Goal: Check status: Check status

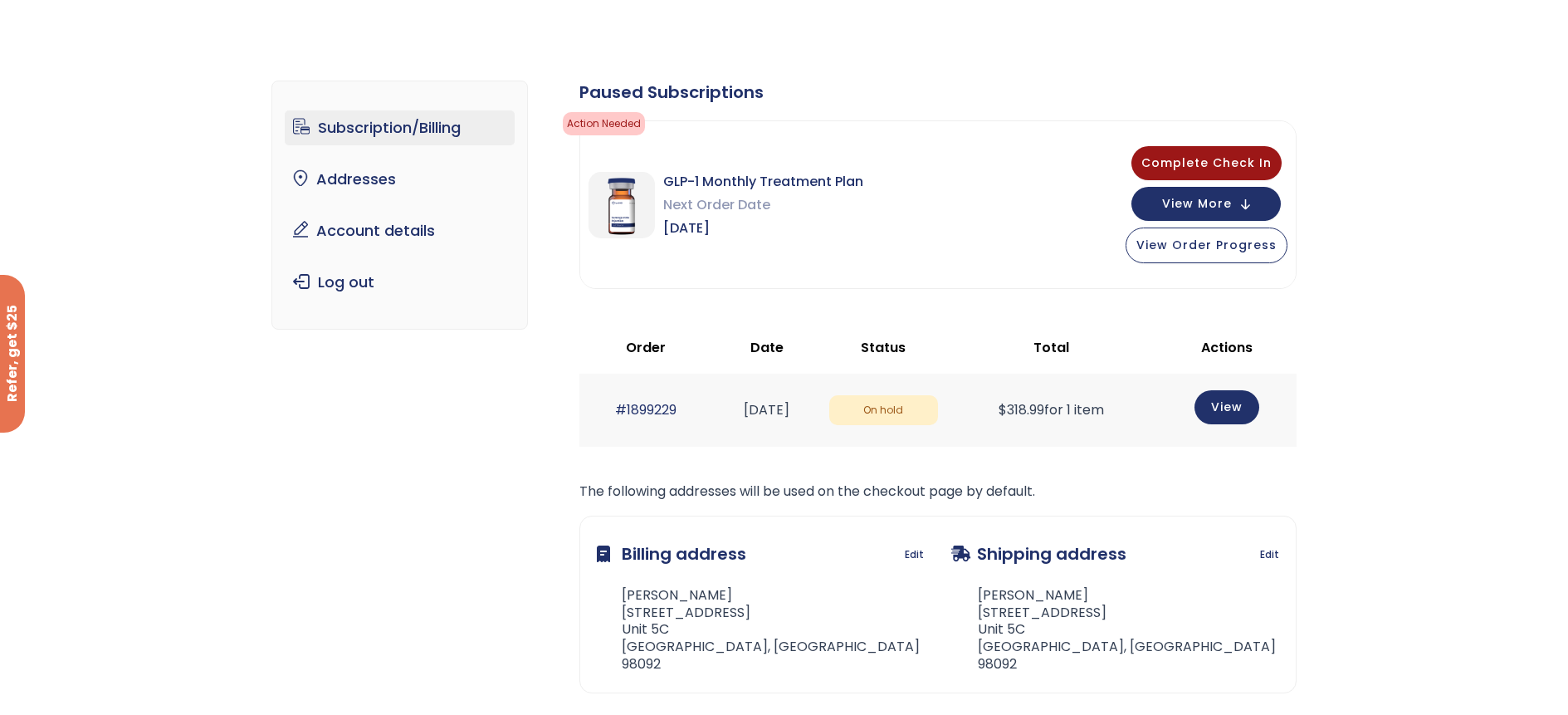
scroll to position [27, 0]
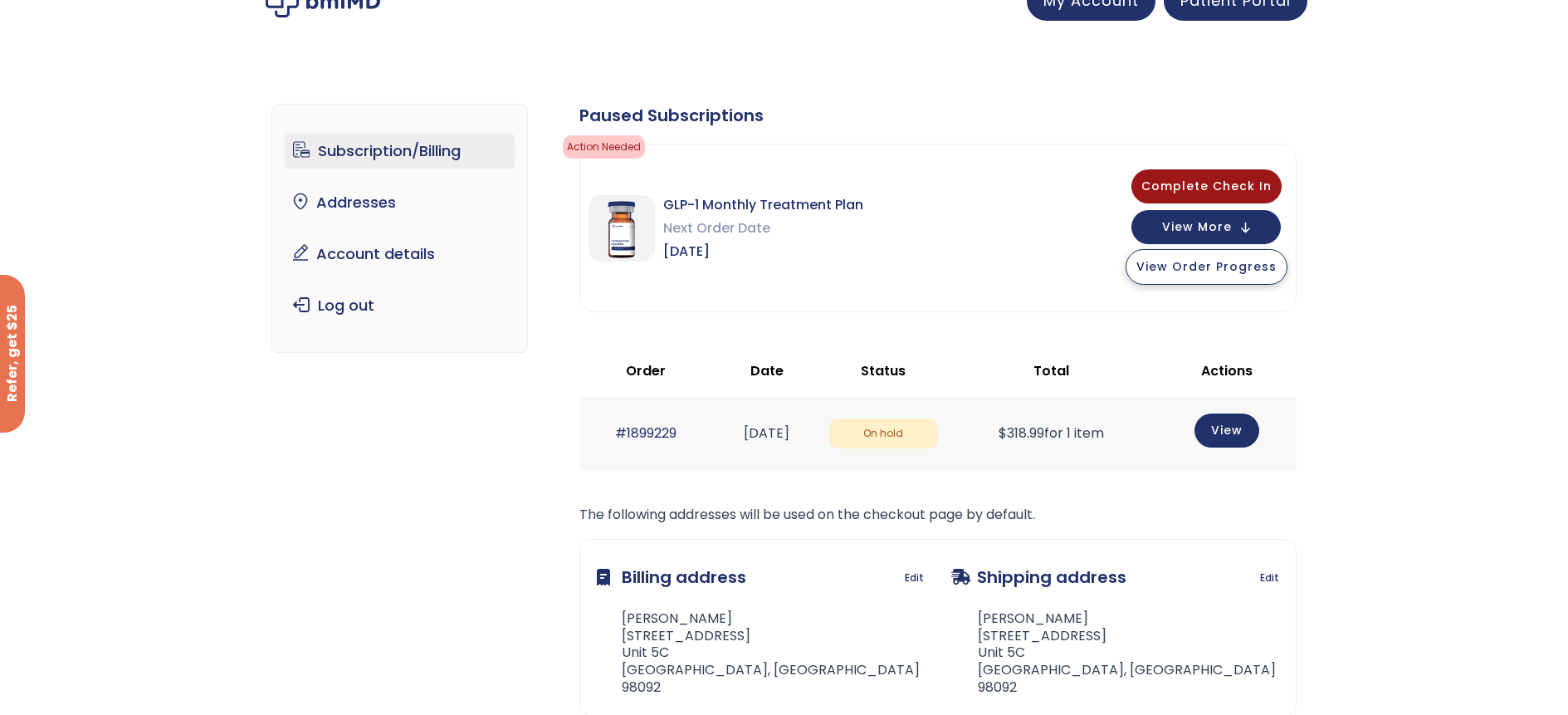
click at [1172, 267] on span "View Order Progress" at bounding box center [1206, 266] width 141 height 16
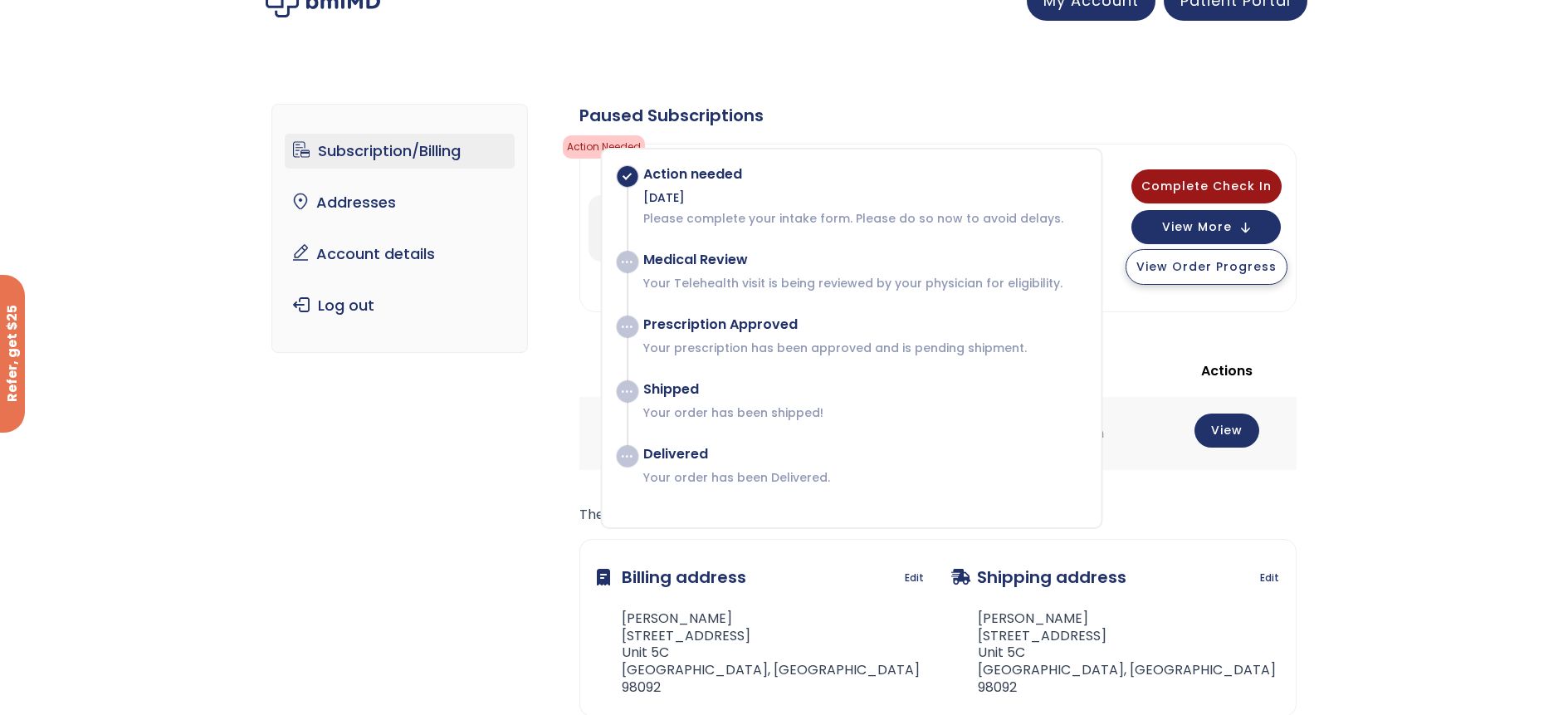
click at [1160, 267] on span "View Order Progress" at bounding box center [1206, 266] width 141 height 16
click at [1168, 222] on span "View More" at bounding box center [1196, 225] width 69 height 11
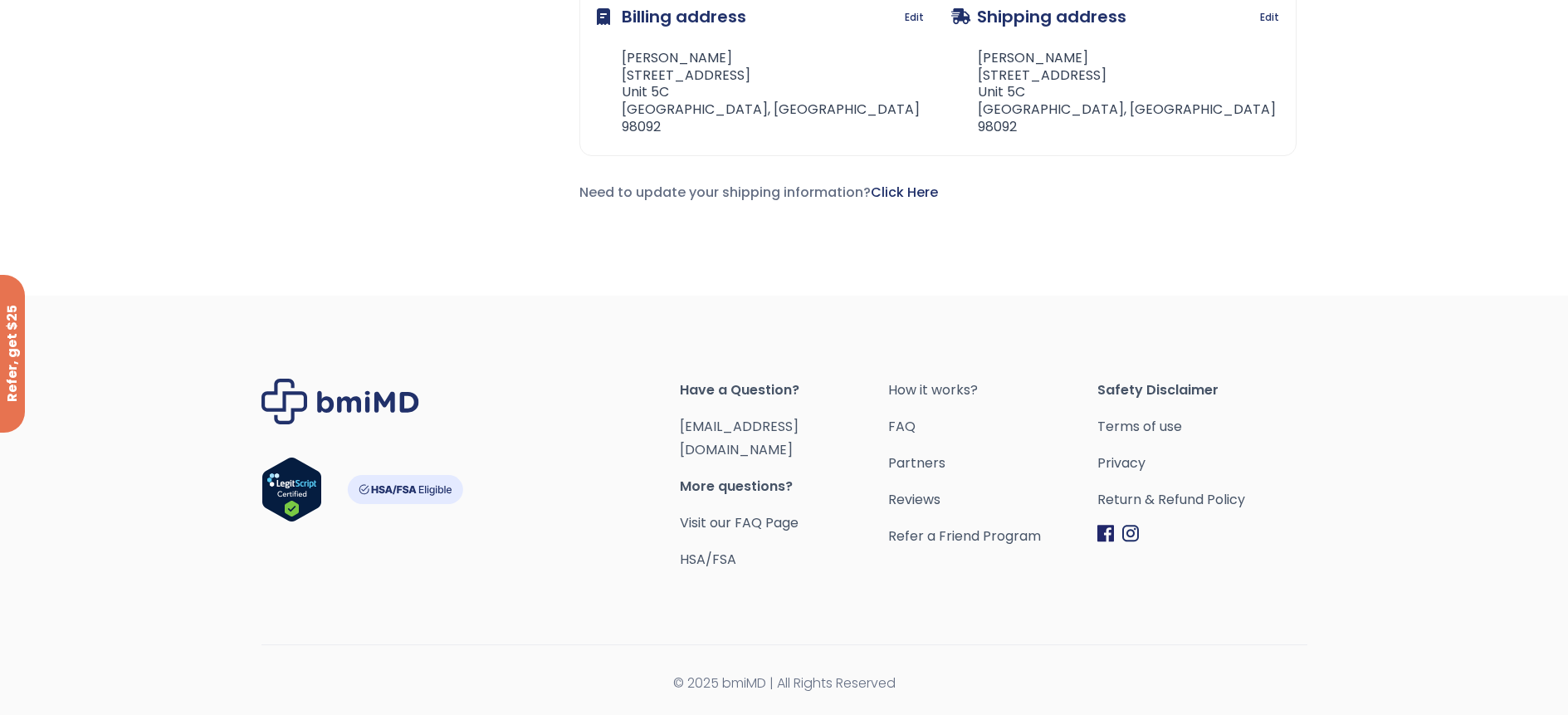
scroll to position [637, 0]
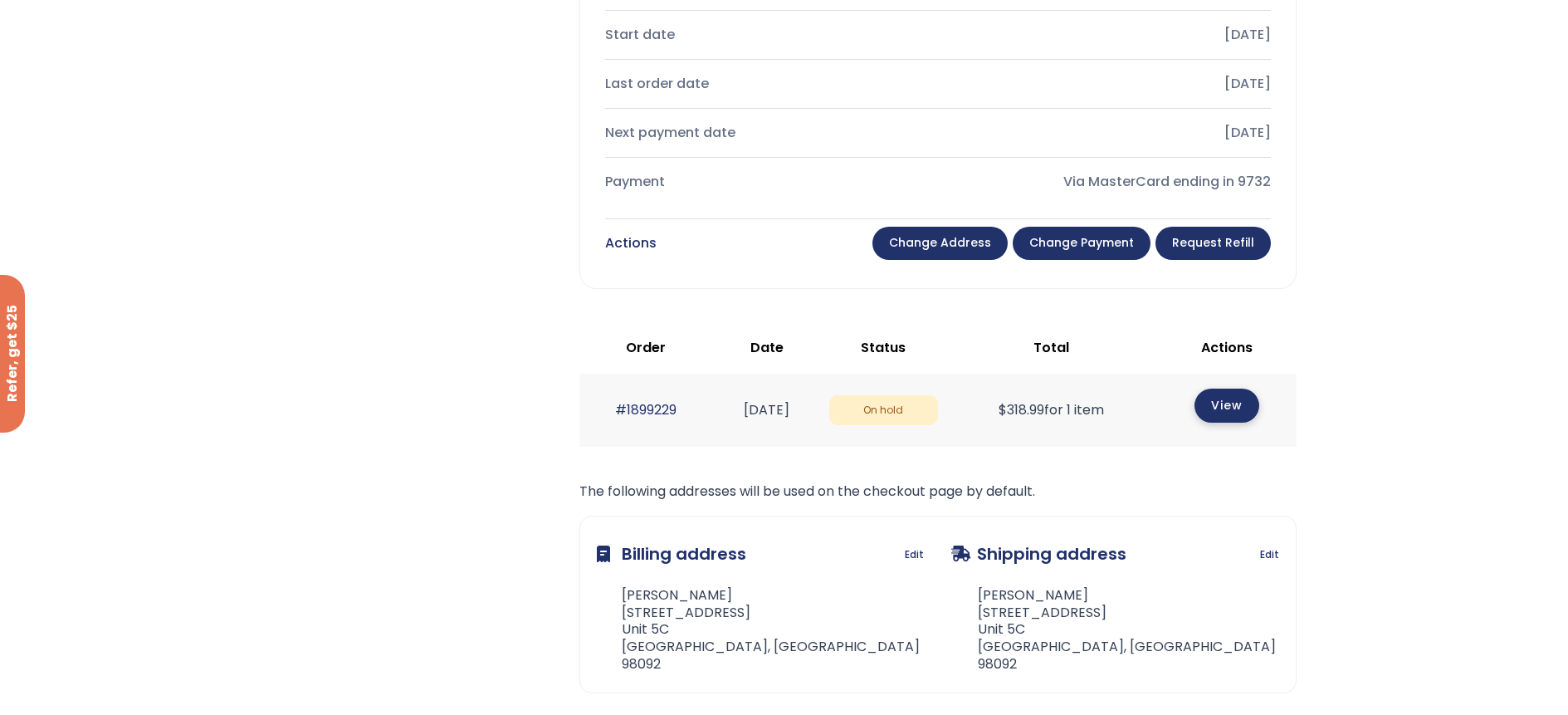
click at [1256, 409] on link "View" at bounding box center [1227, 406] width 65 height 34
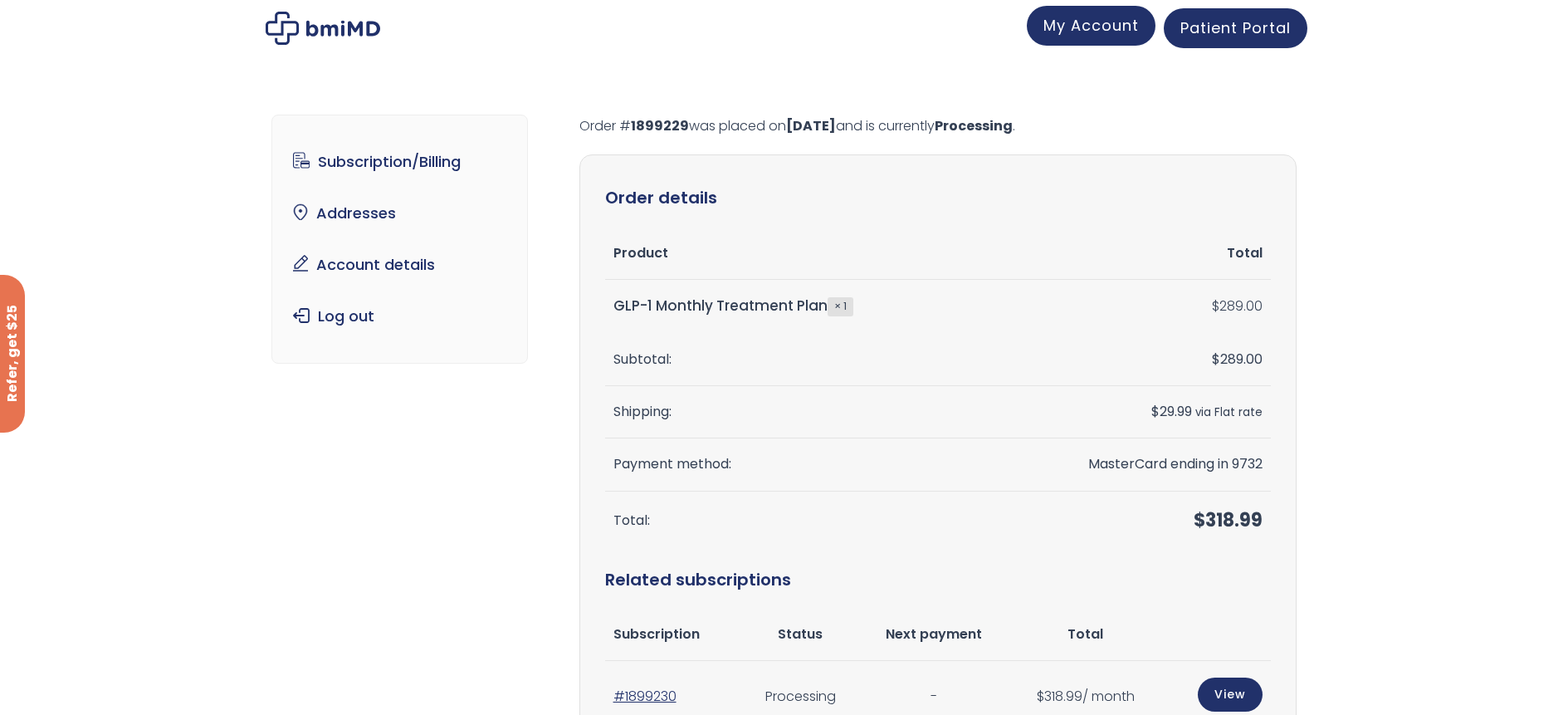
click at [1092, 35] on span "My Account" at bounding box center [1090, 25] width 95 height 21
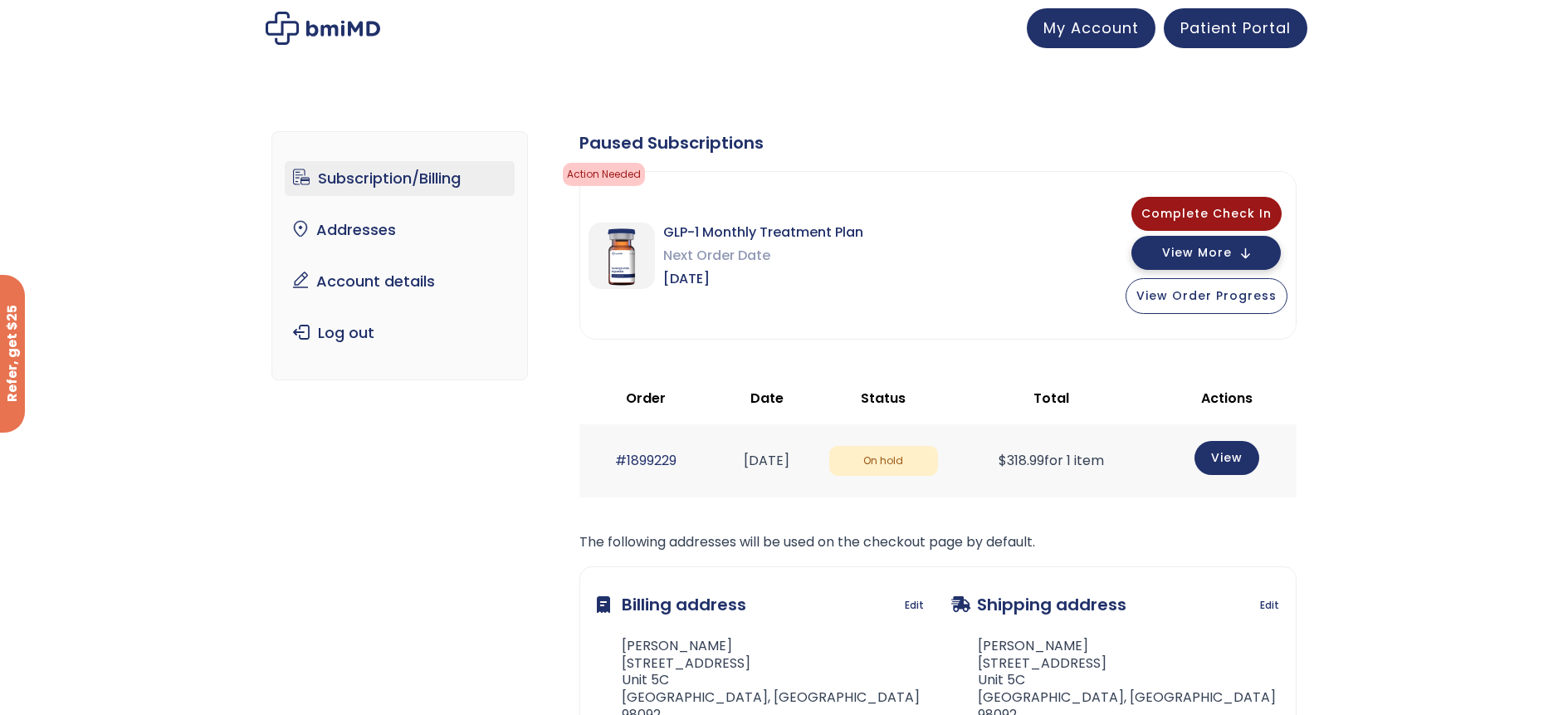
click at [1181, 254] on span "View More" at bounding box center [1196, 253] width 69 height 11
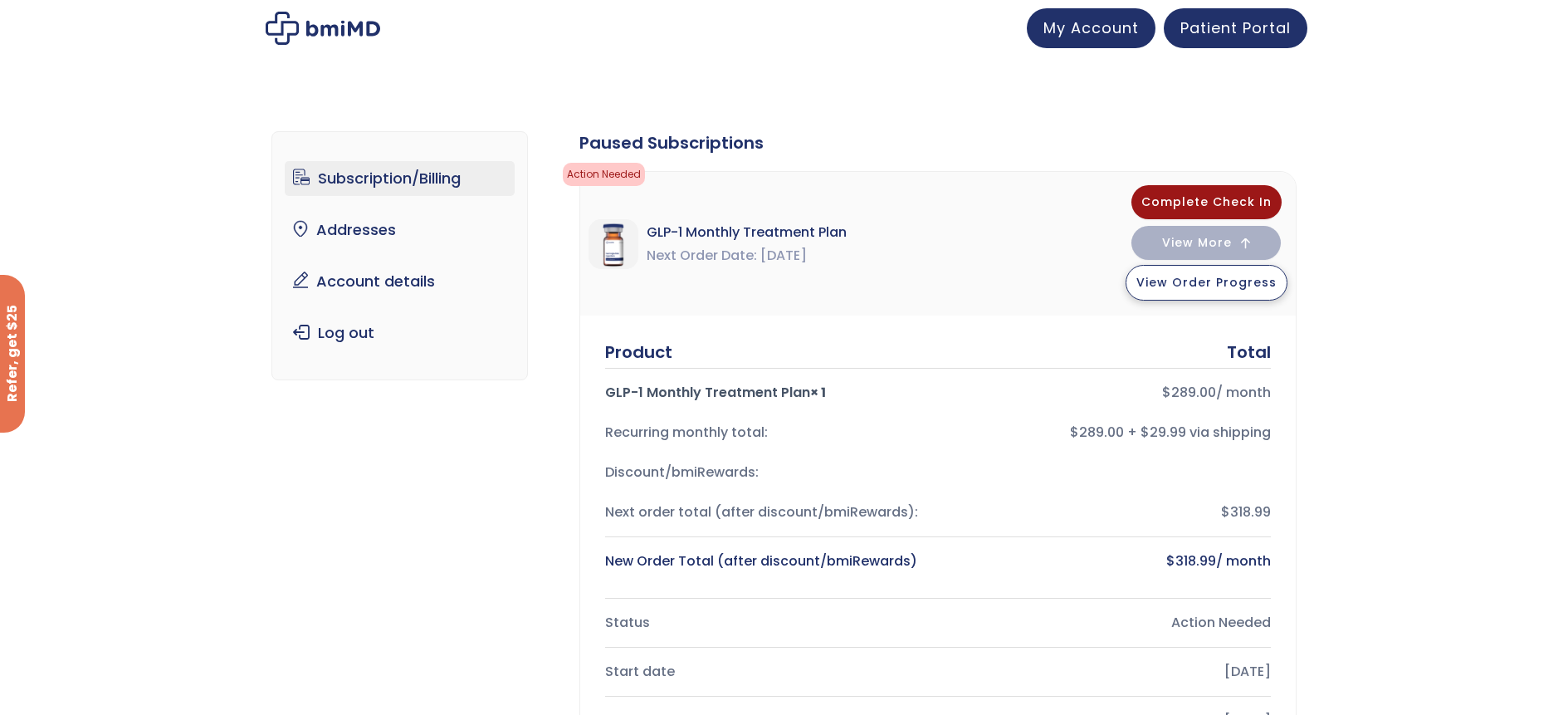
click at [1189, 285] on span "View Order Progress" at bounding box center [1206, 282] width 141 height 16
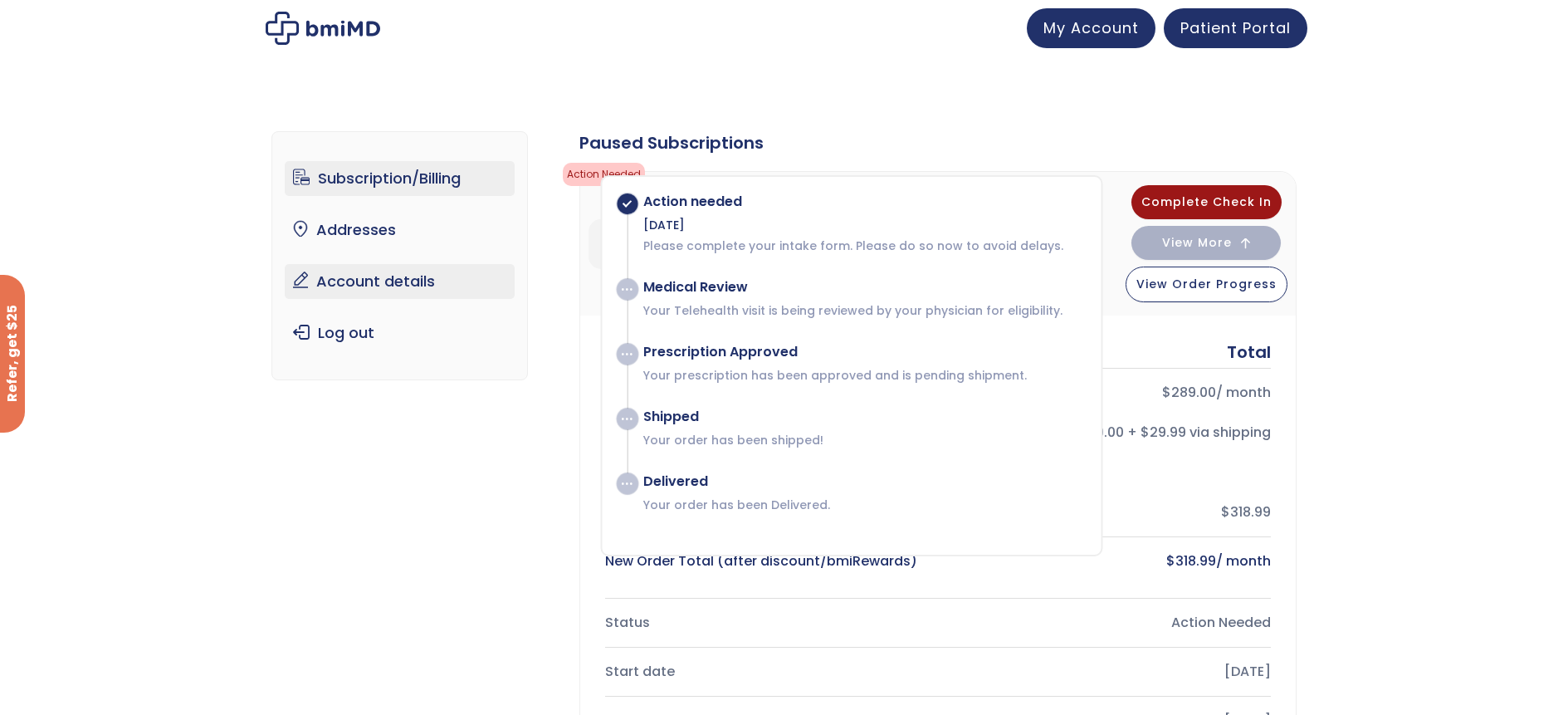
click at [417, 277] on link "Account details" at bounding box center [399, 281] width 230 height 35
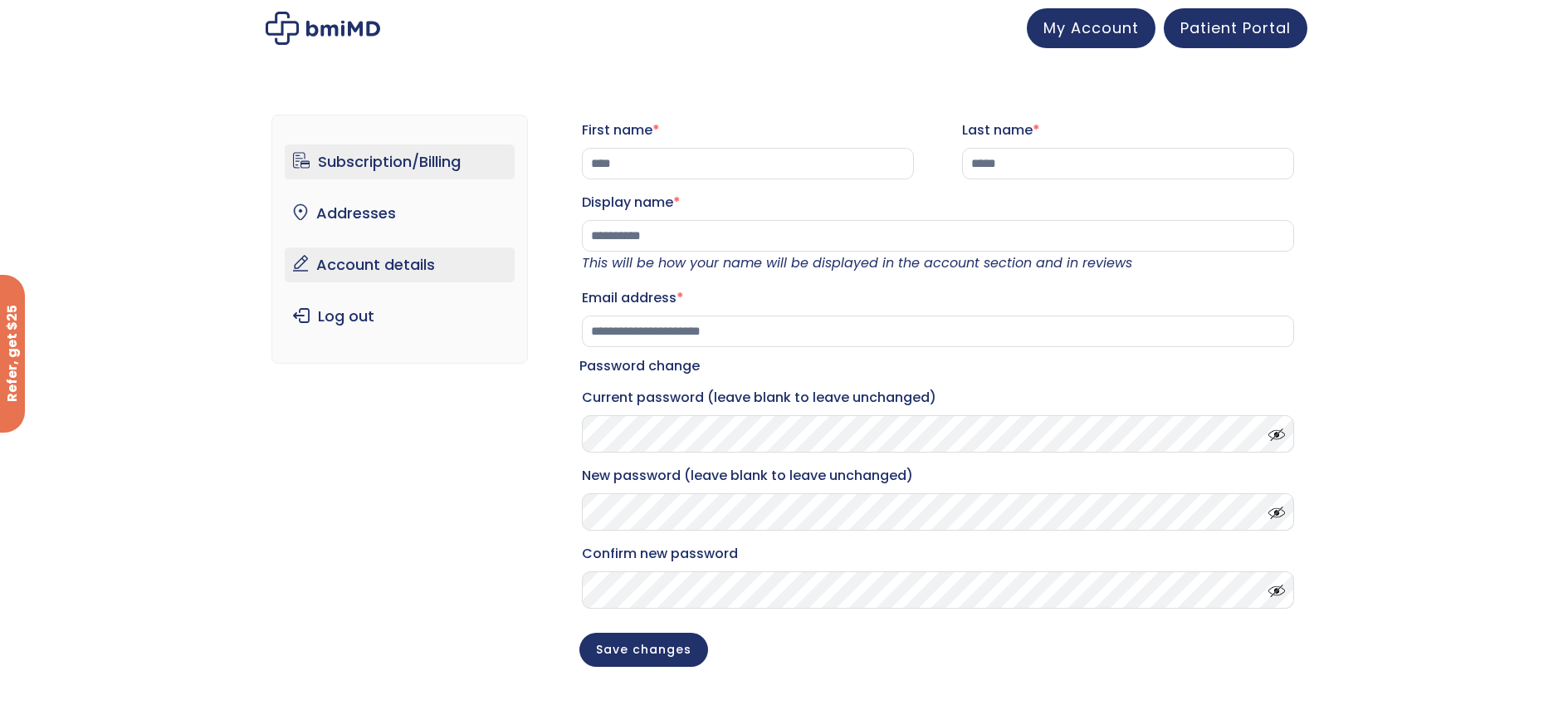
click at [462, 165] on link "Subscription/Billing" at bounding box center [399, 162] width 230 height 35
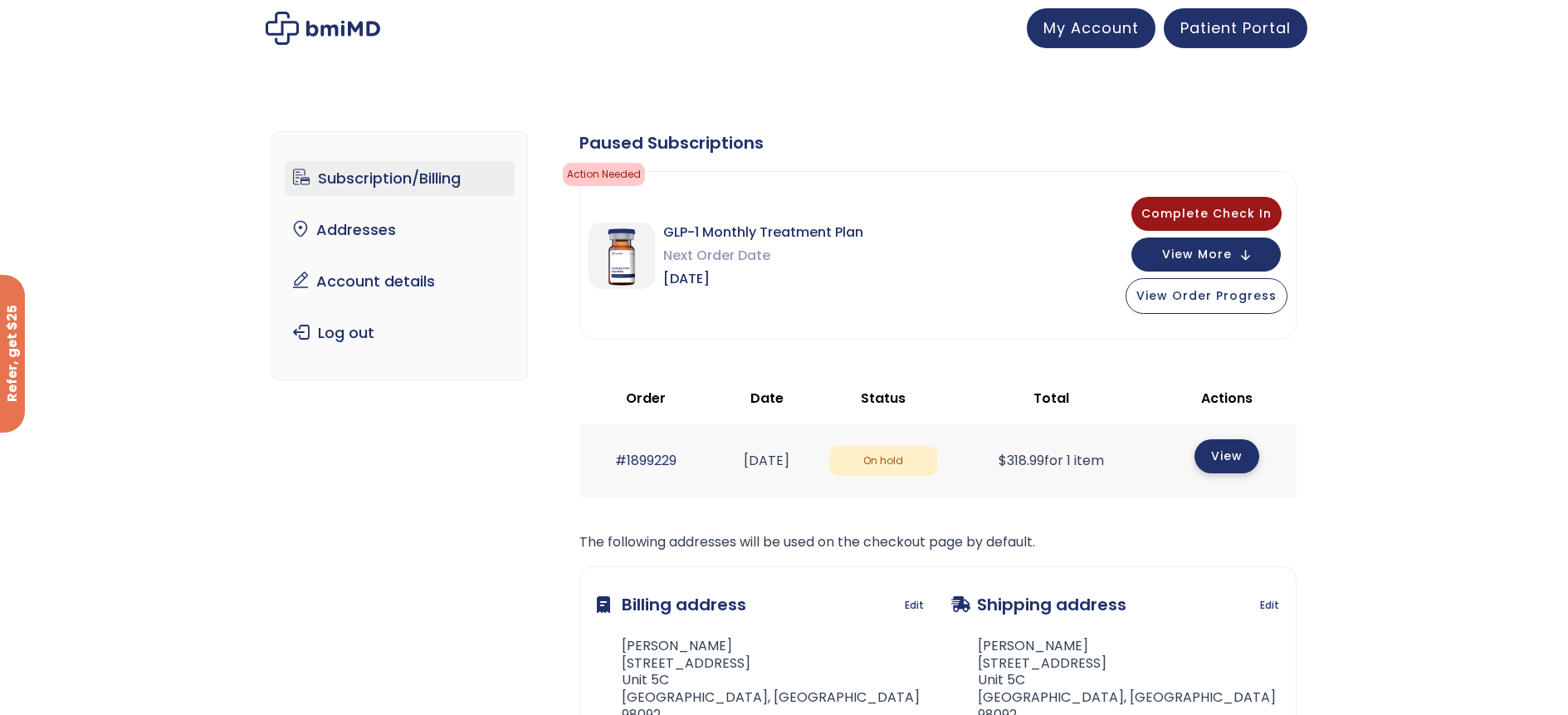
click at [1221, 459] on link "View" at bounding box center [1227, 456] width 65 height 34
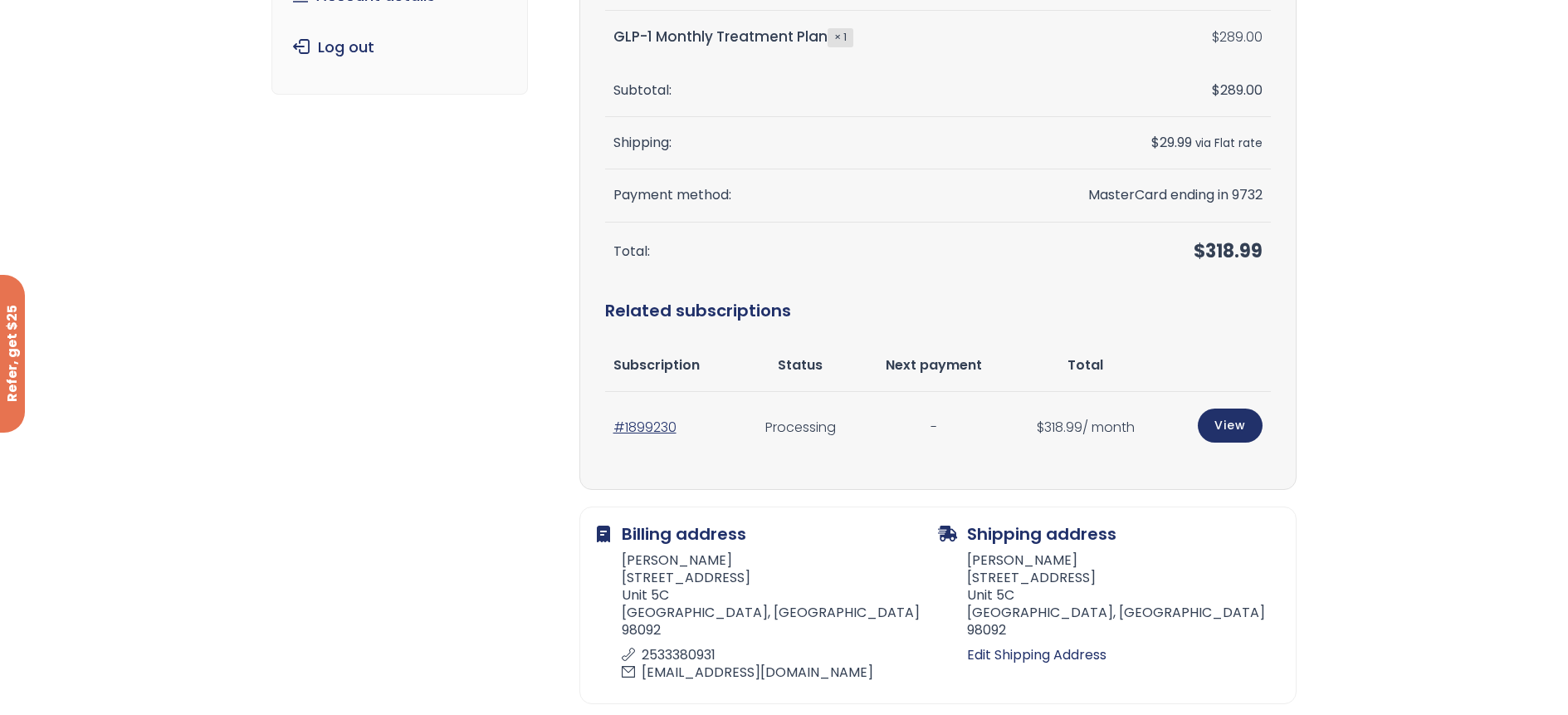
scroll to position [249, 0]
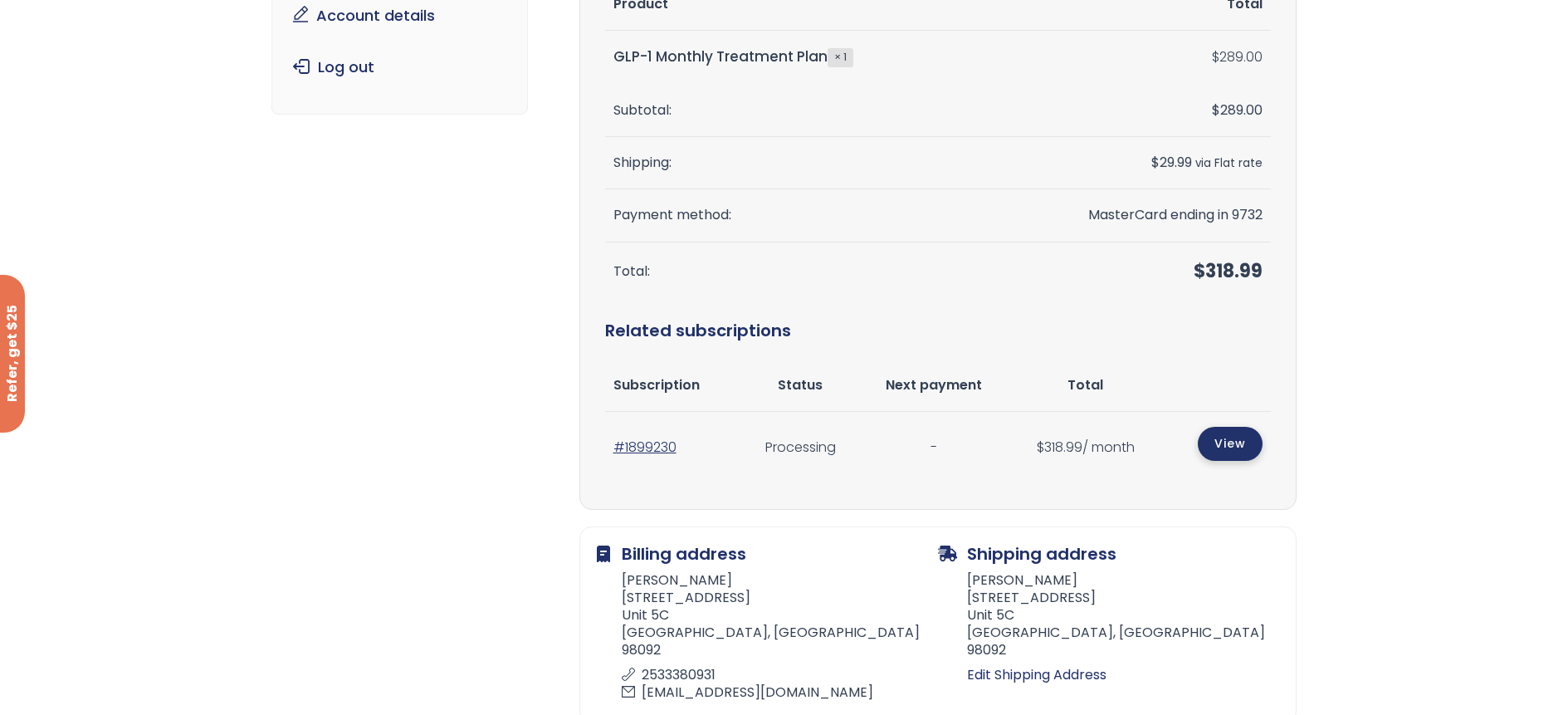
click at [1230, 442] on link "View" at bounding box center [1230, 444] width 65 height 34
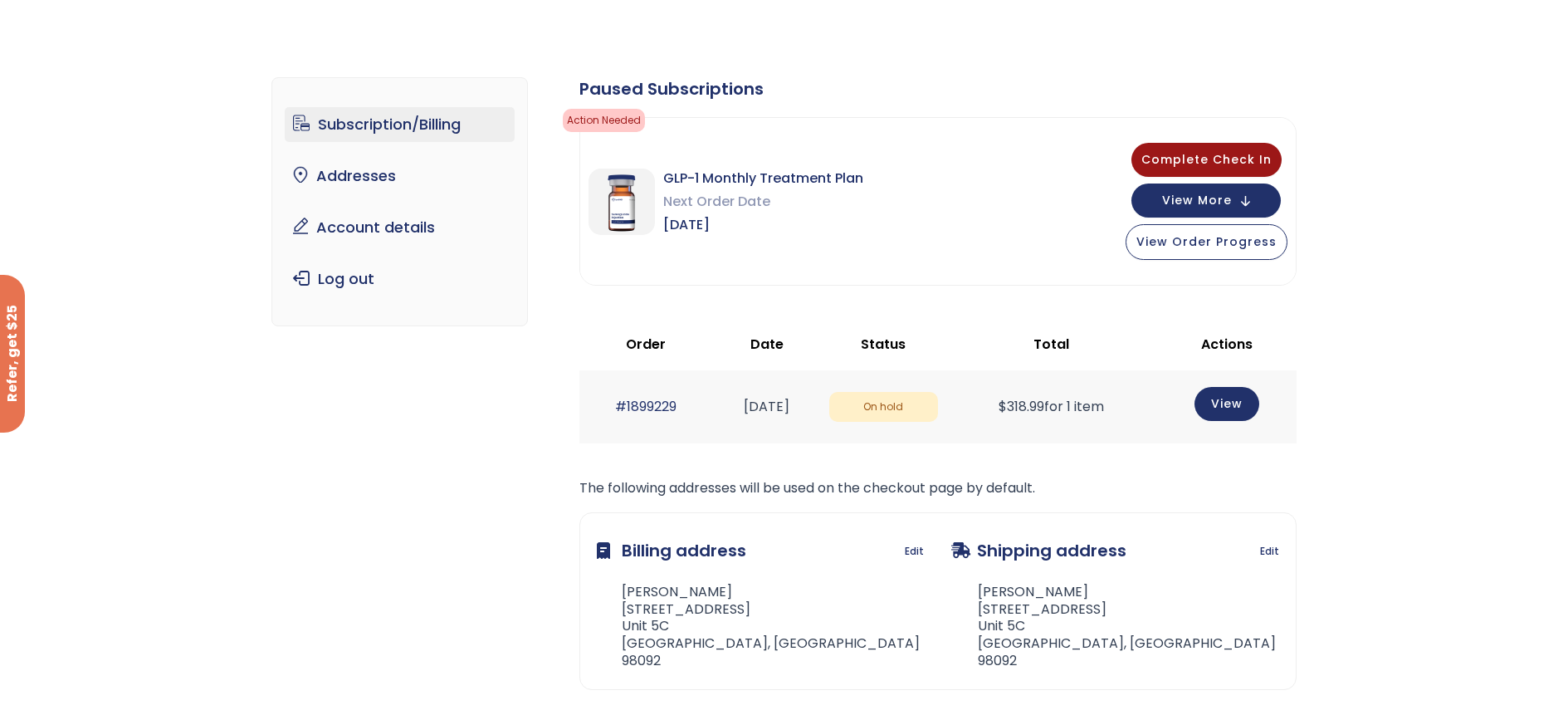
scroll to position [166, 0]
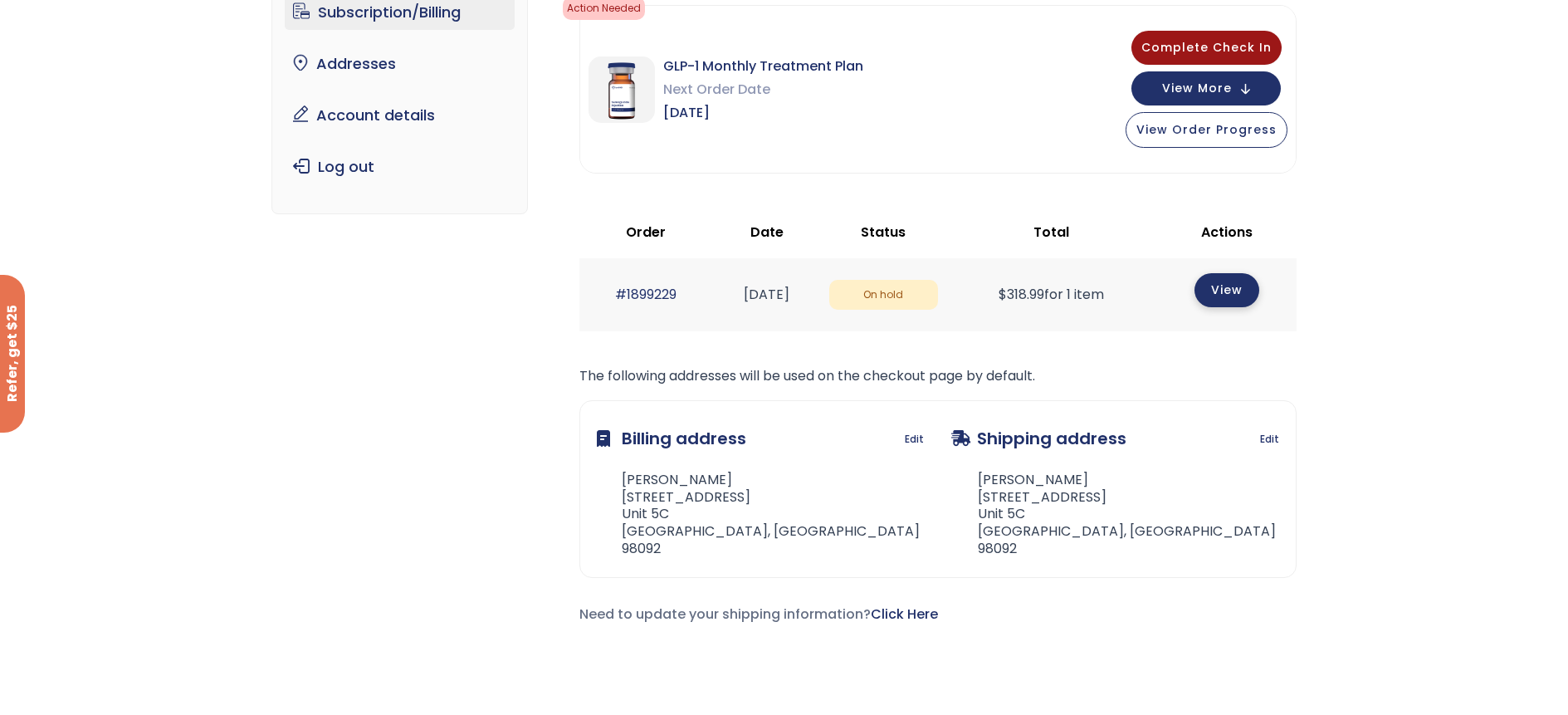
click at [1233, 295] on link "View" at bounding box center [1227, 291] width 65 height 34
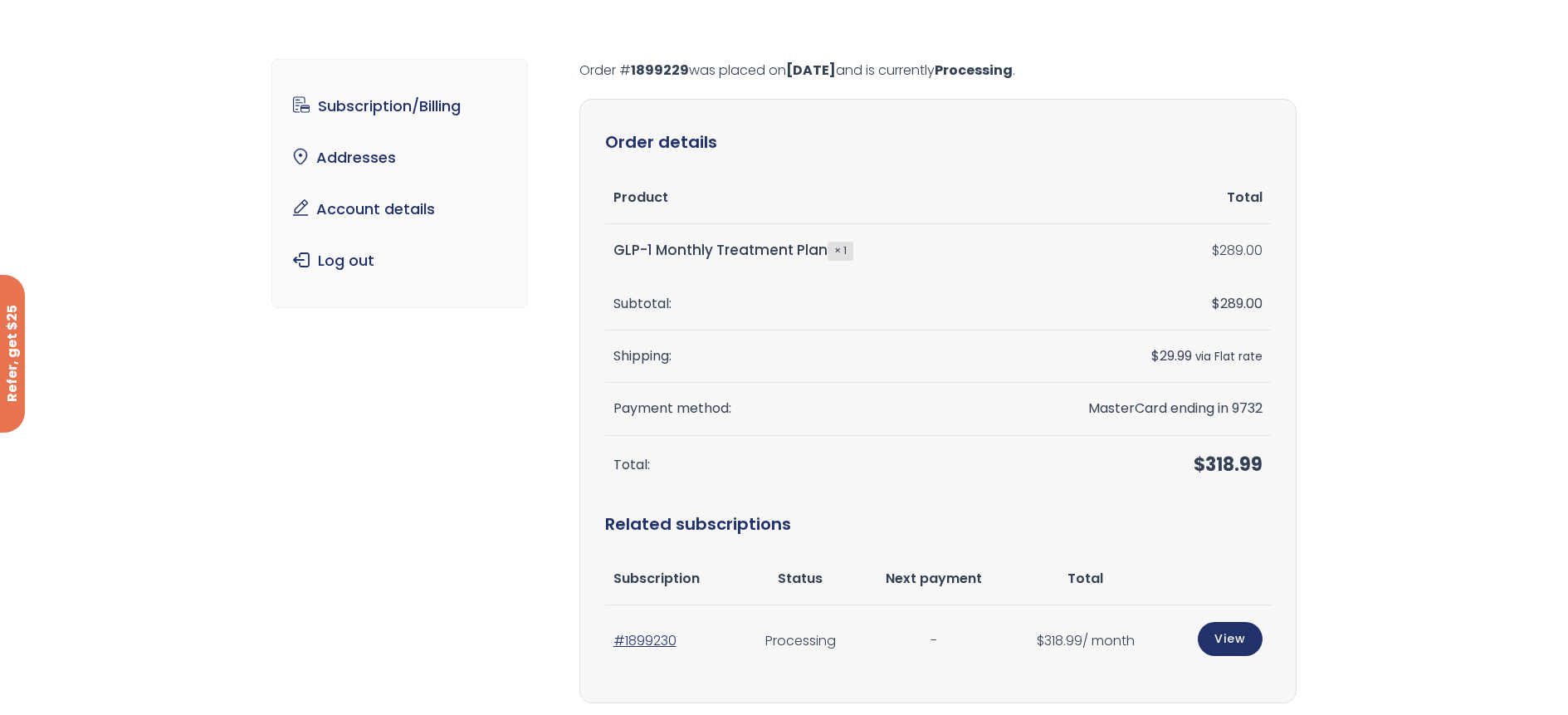
scroll to position [111, 0]
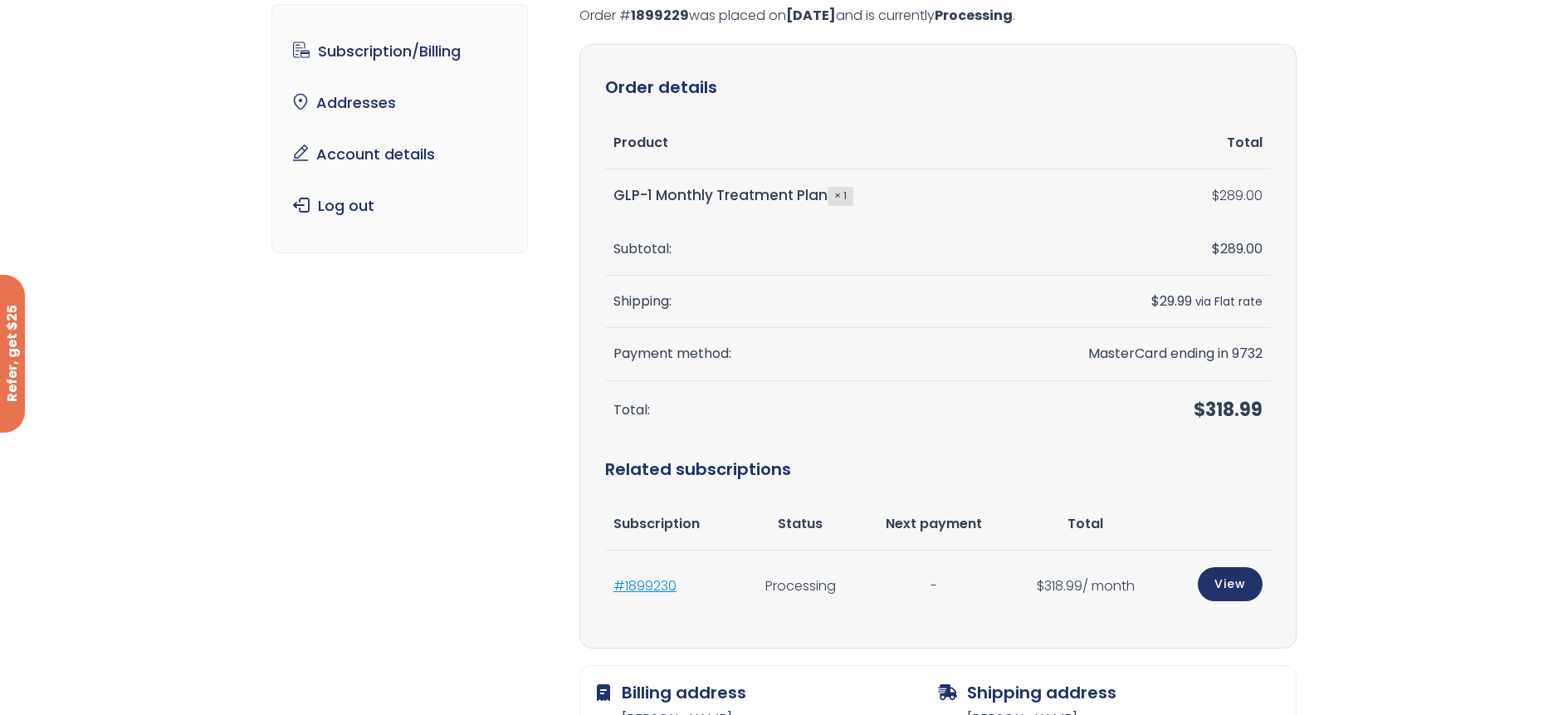
click at [636, 585] on link "#1899230" at bounding box center [645, 586] width 63 height 19
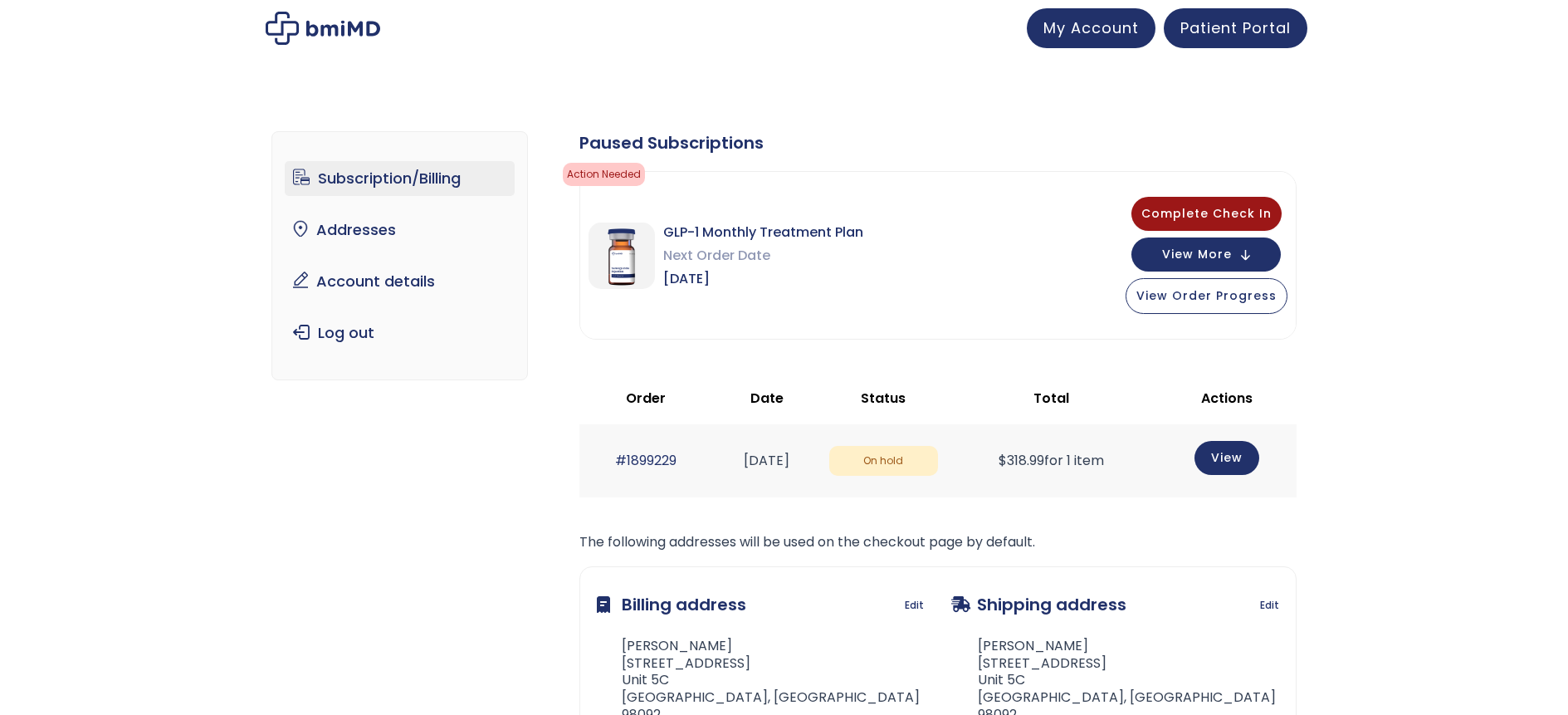
click at [638, 585] on html "JOIN 50k+ MEMBERS IN REACHING THEIR WEIGHT LOSS GOALS .path{fill:none;stroke:#3…" at bounding box center [784, 358] width 1568 height 715
click at [1083, 27] on span "My Account" at bounding box center [1090, 25] width 95 height 21
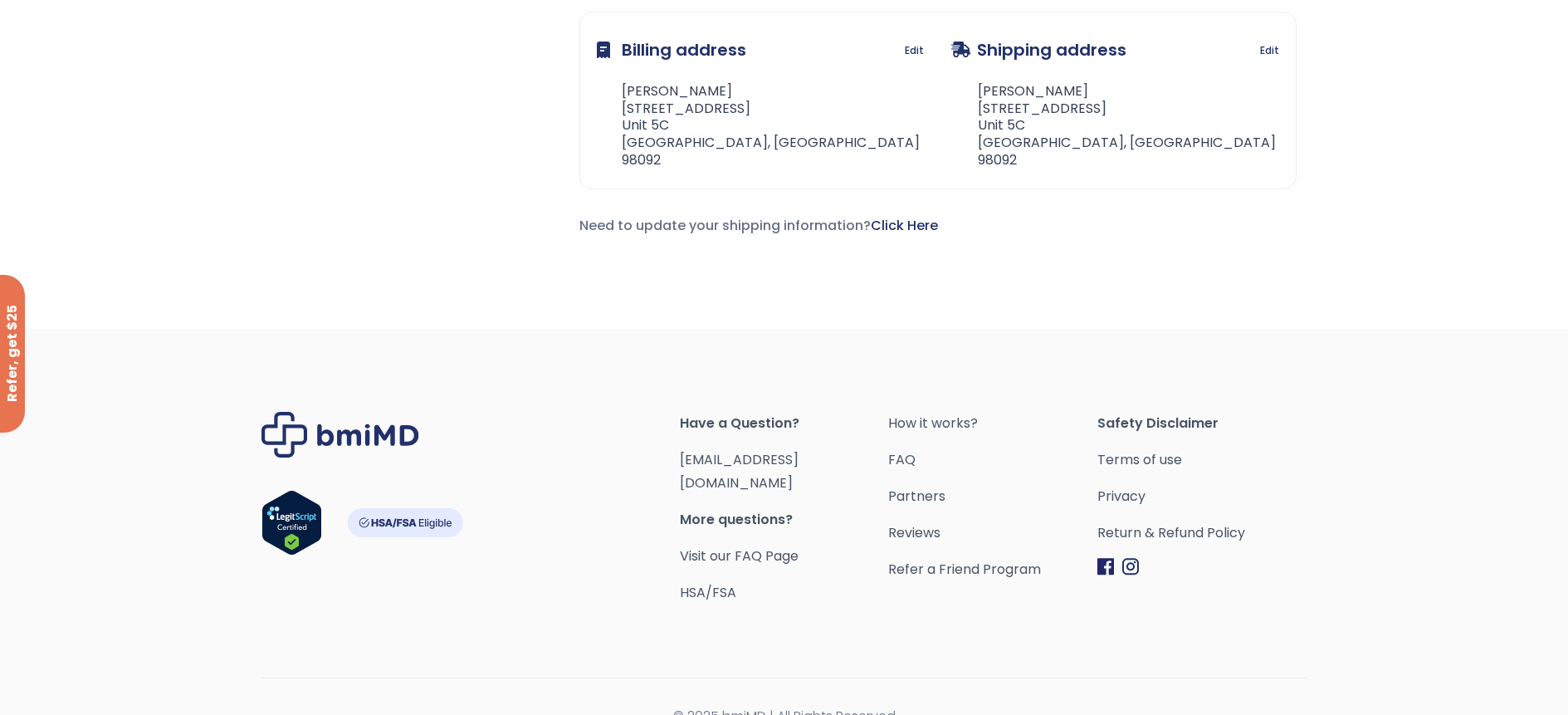
scroll to position [563, 0]
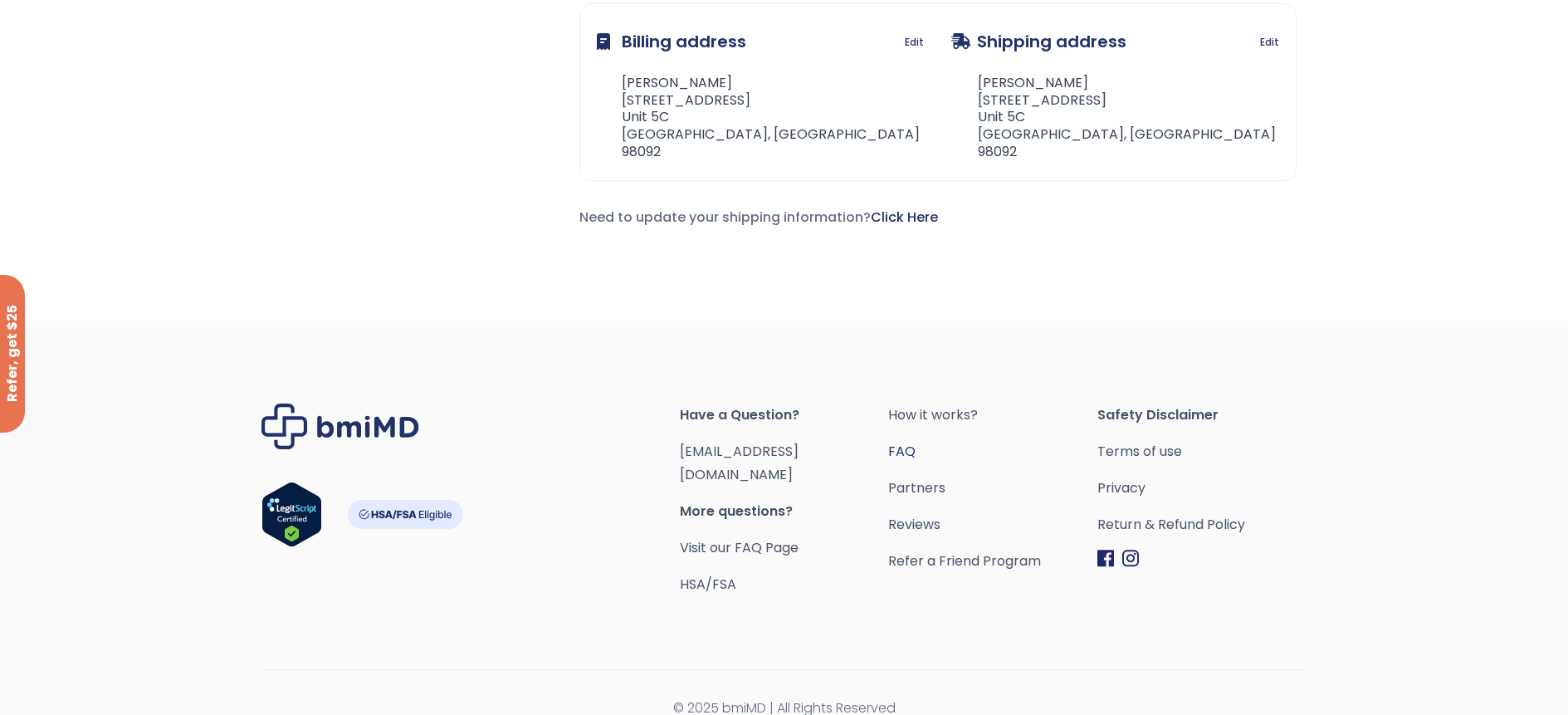
click at [906, 441] on link "FAQ" at bounding box center [992, 451] width 209 height 23
